Goal: Transaction & Acquisition: Download file/media

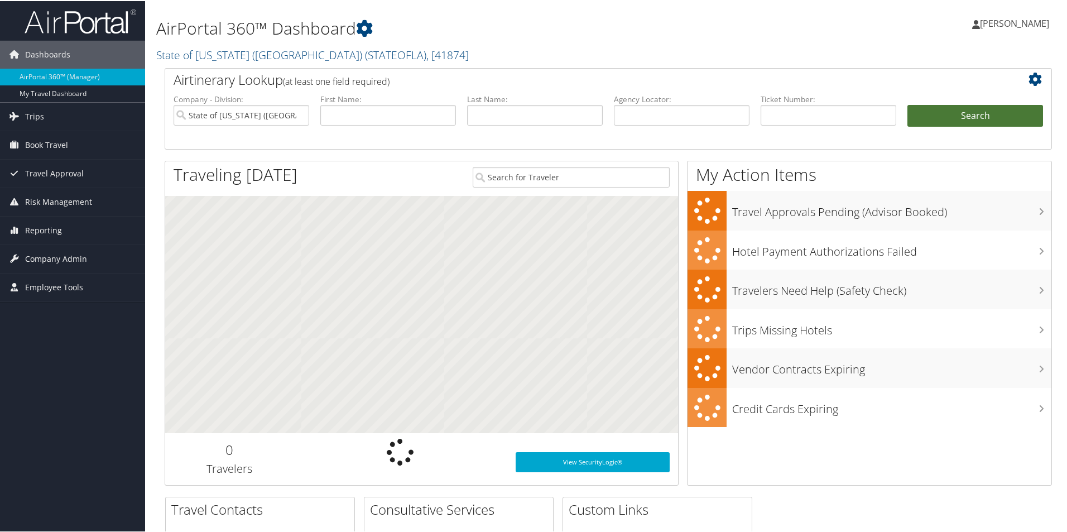
click at [947, 114] on button "Search" at bounding box center [975, 115] width 136 height 22
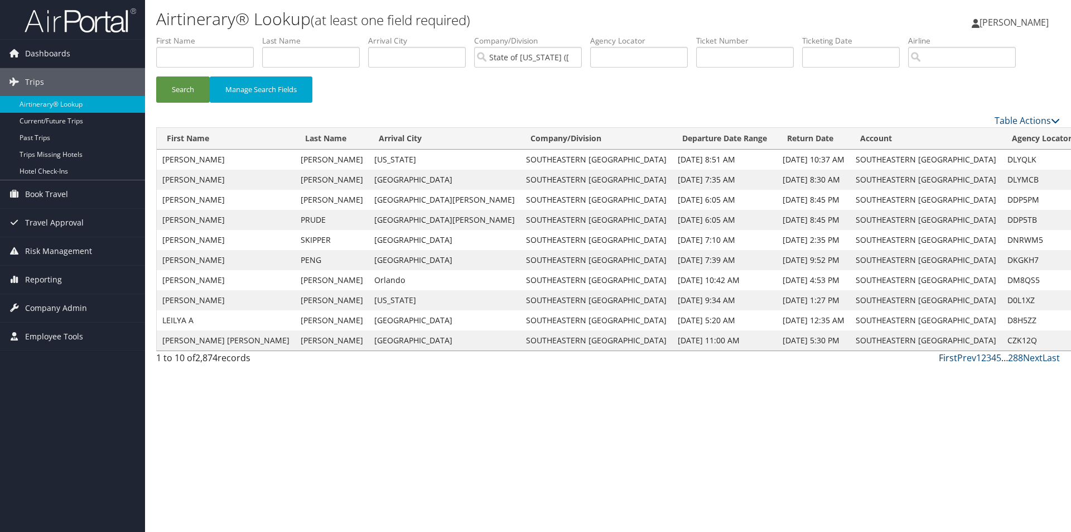
click at [941, 359] on link "First" at bounding box center [948, 357] width 18 height 12
click at [946, 357] on link "First" at bounding box center [948, 357] width 18 height 12
click at [993, 358] on link "4" at bounding box center [993, 357] width 5 height 12
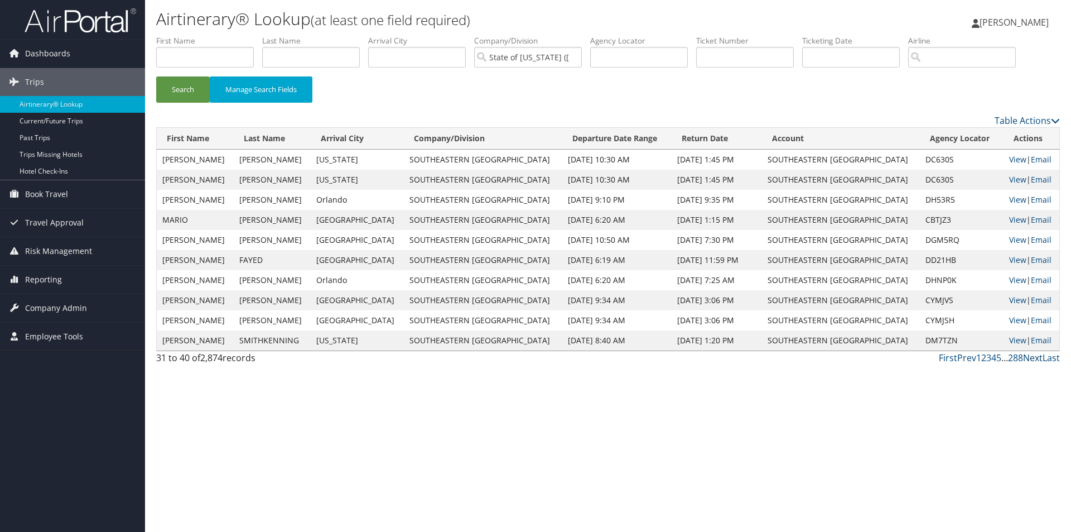
click at [1032, 360] on link "Next" at bounding box center [1033, 357] width 20 height 12
click at [1010, 240] on link "View" at bounding box center [1017, 239] width 17 height 11
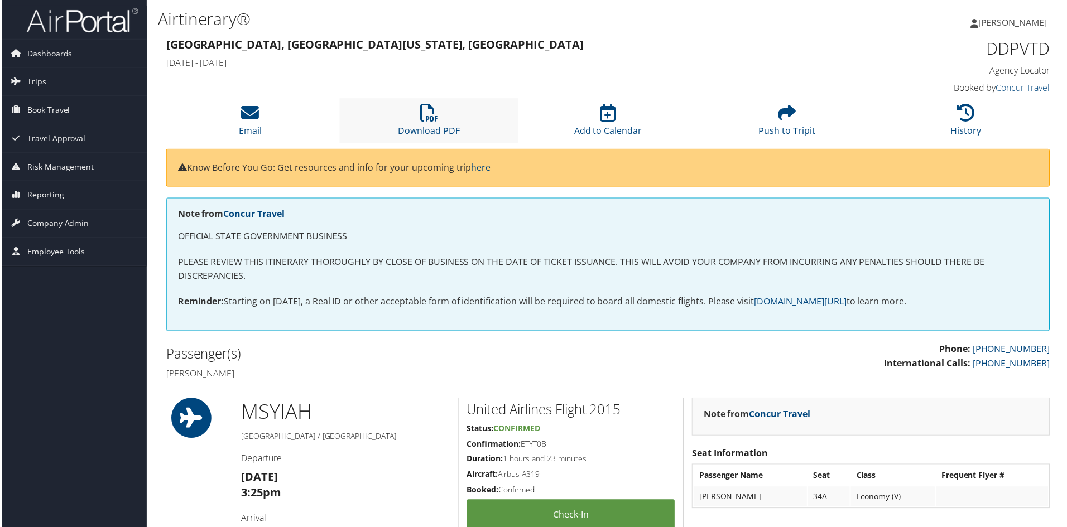
click at [397, 102] on li "Download PDF" at bounding box center [429, 121] width 180 height 45
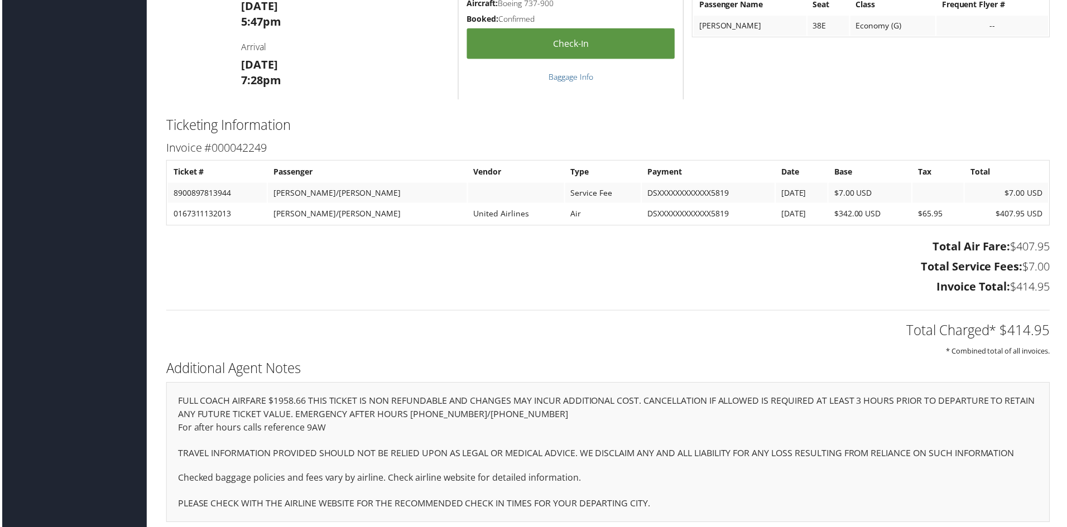
scroll to position [1059, 0]
